Goal: Information Seeking & Learning: Learn about a topic

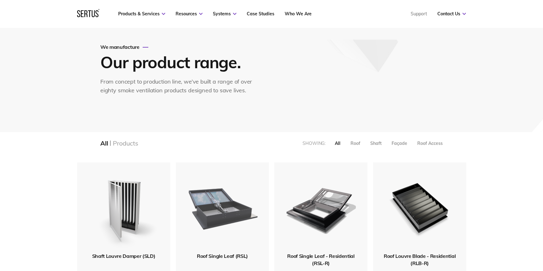
scroll to position [85, 0]
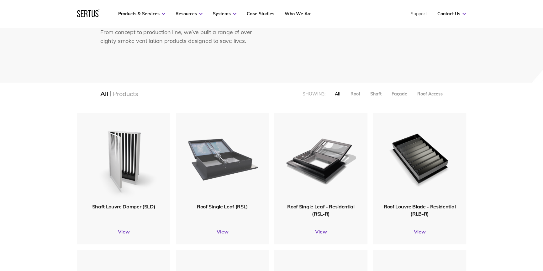
click at [222, 147] on img at bounding box center [222, 158] width 72 height 89
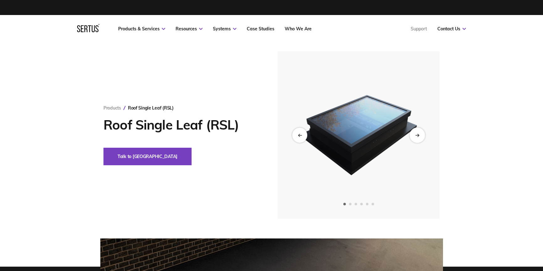
click at [415, 134] on icon "Next slide" at bounding box center [417, 134] width 4 height 3
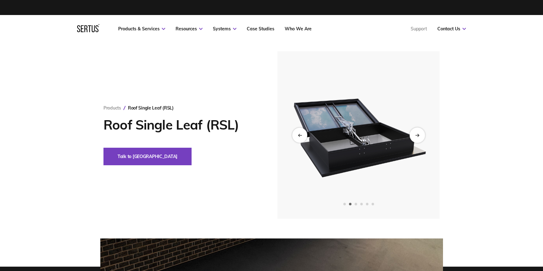
click at [415, 134] on icon "Next slide" at bounding box center [417, 134] width 4 height 3
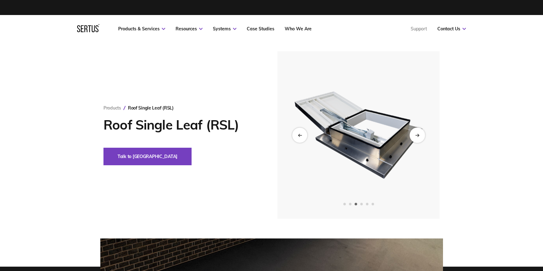
click at [415, 134] on icon "Next slide" at bounding box center [417, 134] width 4 height 3
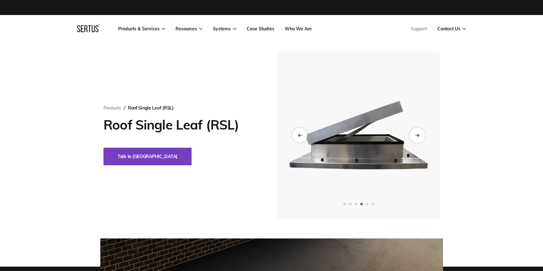
click at [415, 134] on icon "Next slide" at bounding box center [417, 134] width 4 height 3
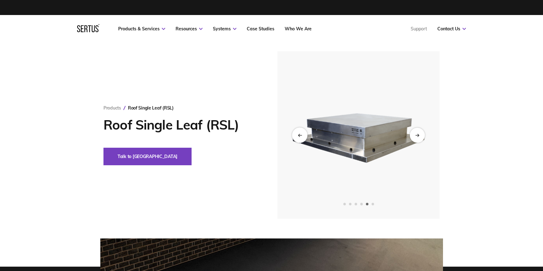
click at [301, 134] on icon "Previous slide" at bounding box center [299, 134] width 4 height 3
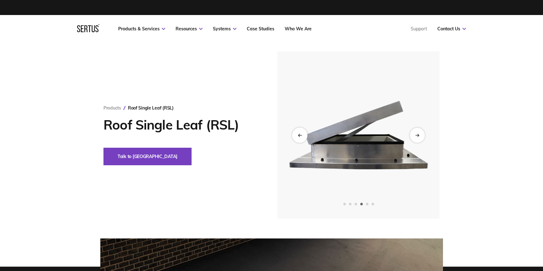
click at [301, 134] on icon "Previous slide" at bounding box center [299, 134] width 4 height 3
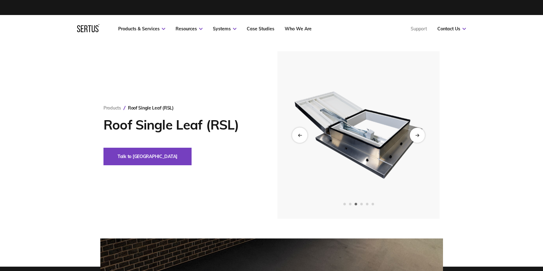
click at [301, 134] on icon "Previous slide" at bounding box center [299, 134] width 4 height 3
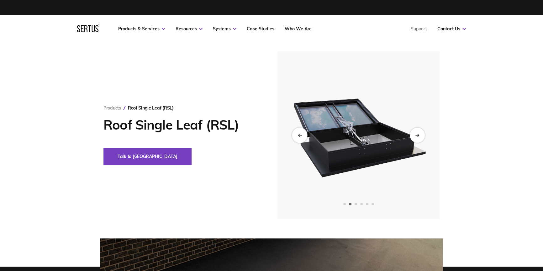
click at [298, 138] on div "Previous slide" at bounding box center [299, 134] width 15 height 15
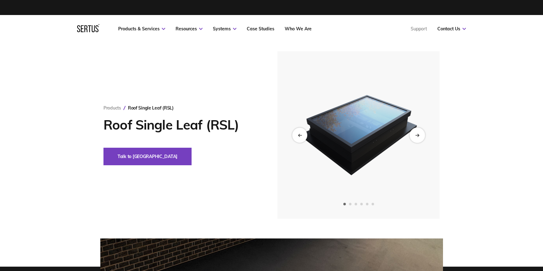
click at [410, 138] on div "Next slide" at bounding box center [416, 134] width 15 height 15
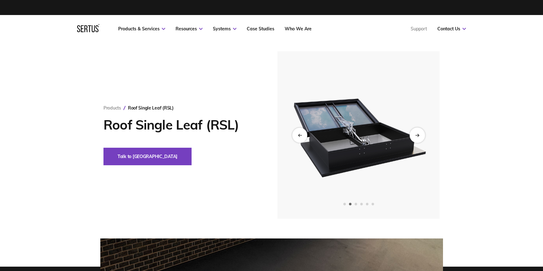
click at [413, 137] on div "Next slide" at bounding box center [416, 134] width 15 height 15
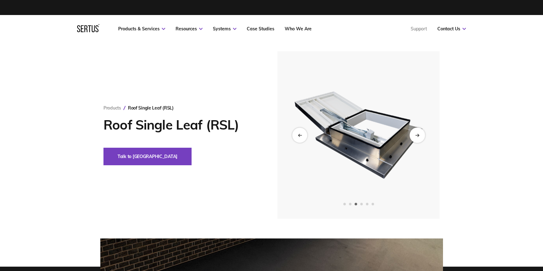
click at [413, 137] on div "Next slide" at bounding box center [416, 134] width 15 height 15
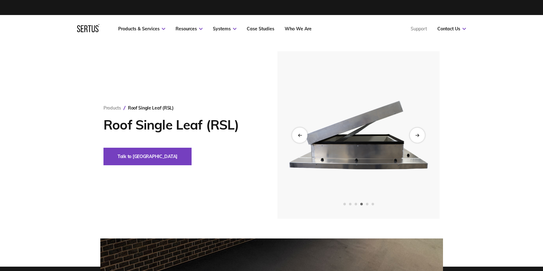
click at [303, 134] on div "Previous slide" at bounding box center [299, 134] width 15 height 15
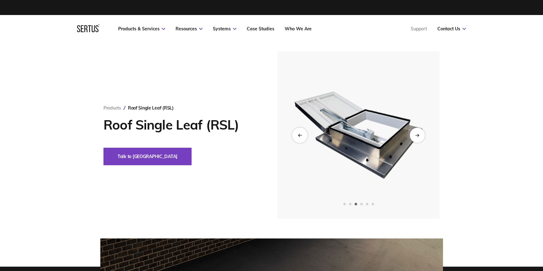
click at [303, 134] on div "Previous slide" at bounding box center [299, 134] width 15 height 15
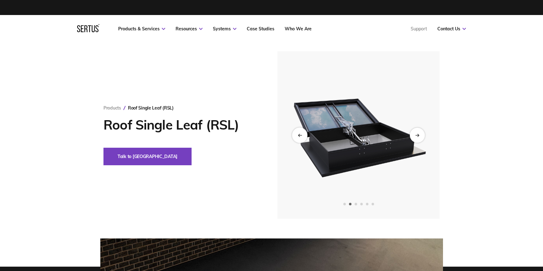
click at [303, 134] on div "Previous slide" at bounding box center [299, 134] width 15 height 15
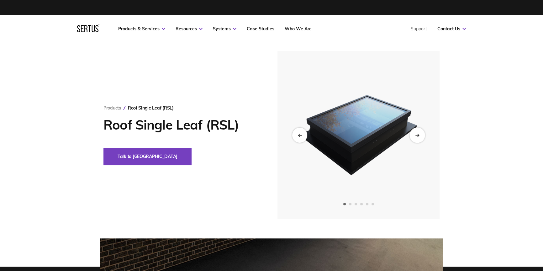
click at [419, 132] on div "Next slide" at bounding box center [416, 134] width 15 height 15
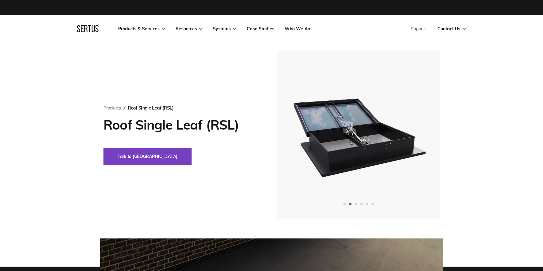
click at [17, 35] on div "Products & Services Resources Systems Case Studies Who We Are Support Contact U…" at bounding box center [271, 29] width 543 height 28
